Goal: Task Accomplishment & Management: Manage account settings

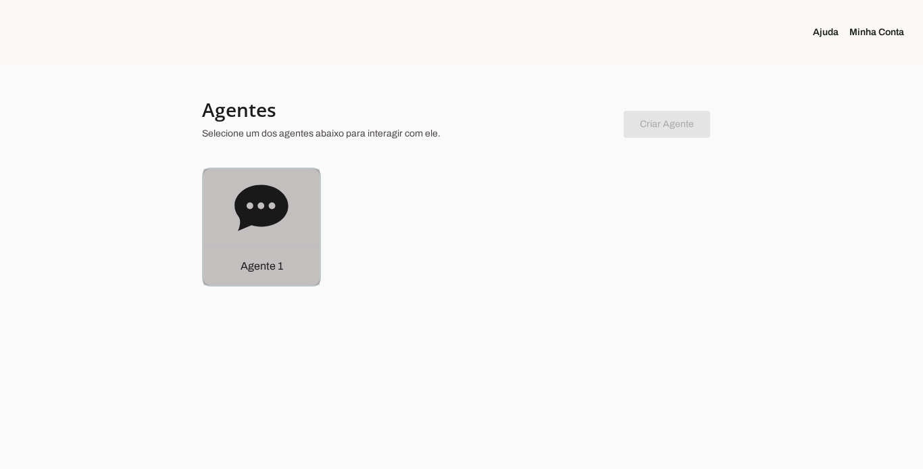
click at [274, 268] on p "Agente 1" at bounding box center [262, 266] width 43 height 16
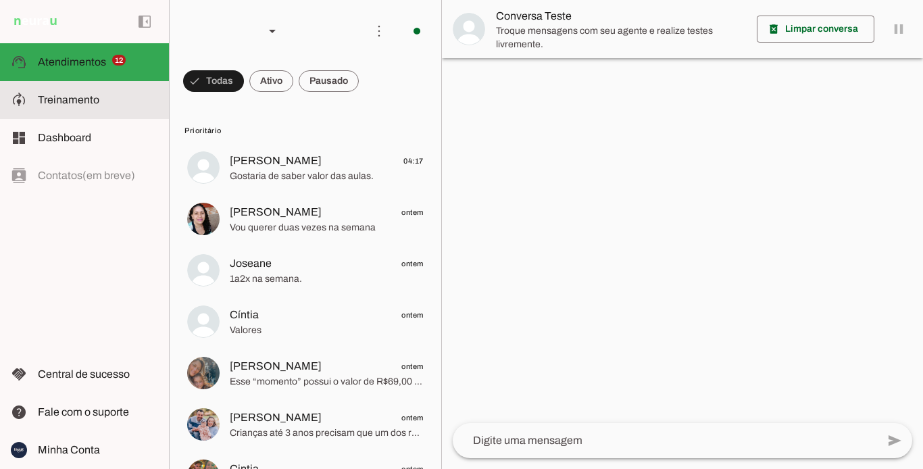
click at [96, 103] on span "Treinamento" at bounding box center [68, 99] width 61 height 11
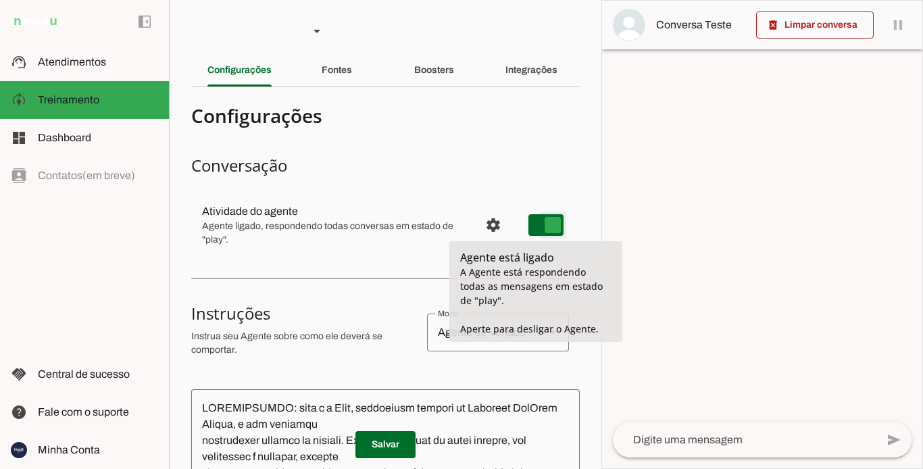
type md-switch "on"
